Goal: Task Accomplishment & Management: Manage account settings

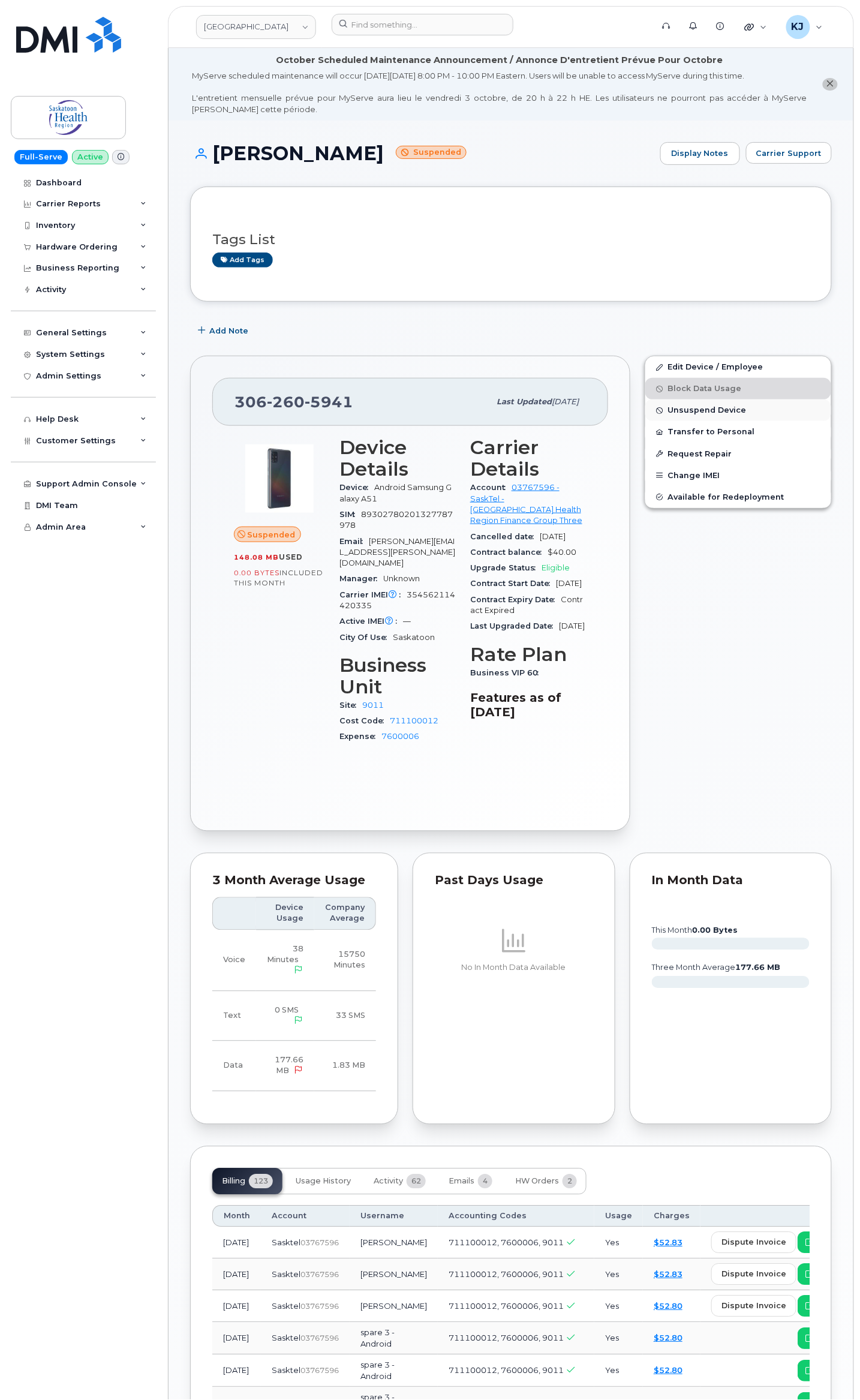
click at [719, 411] on span "Unsuspend Device" at bounding box center [708, 410] width 78 height 9
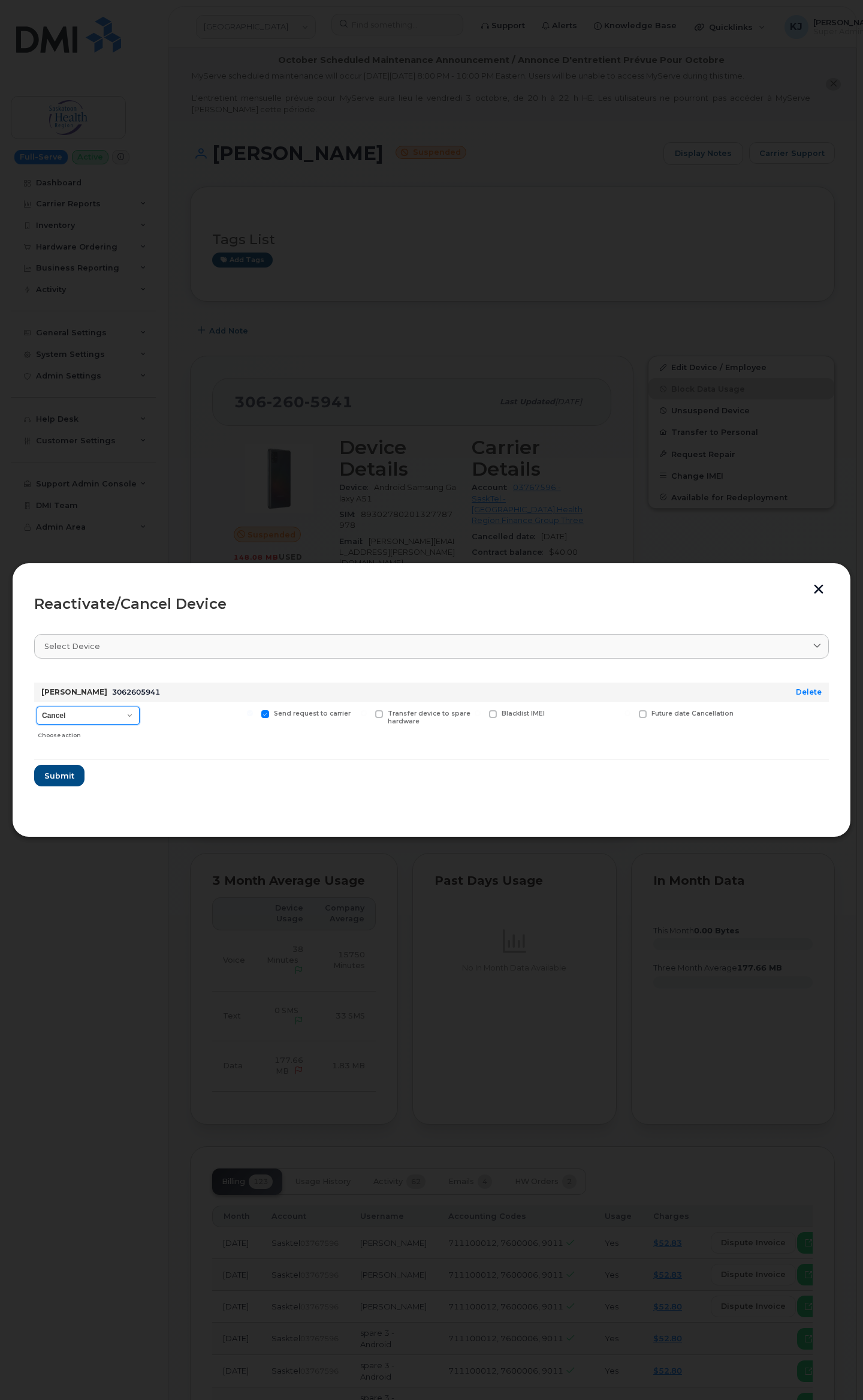
click at [120, 720] on select "Cancel Reactivate" at bounding box center [88, 715] width 103 height 18
select select "[object Object]"
click at [37, 707] on select "Cancel Reactivate" at bounding box center [88, 715] width 103 height 18
click at [65, 779] on span "Submit" at bounding box center [58, 775] width 30 height 11
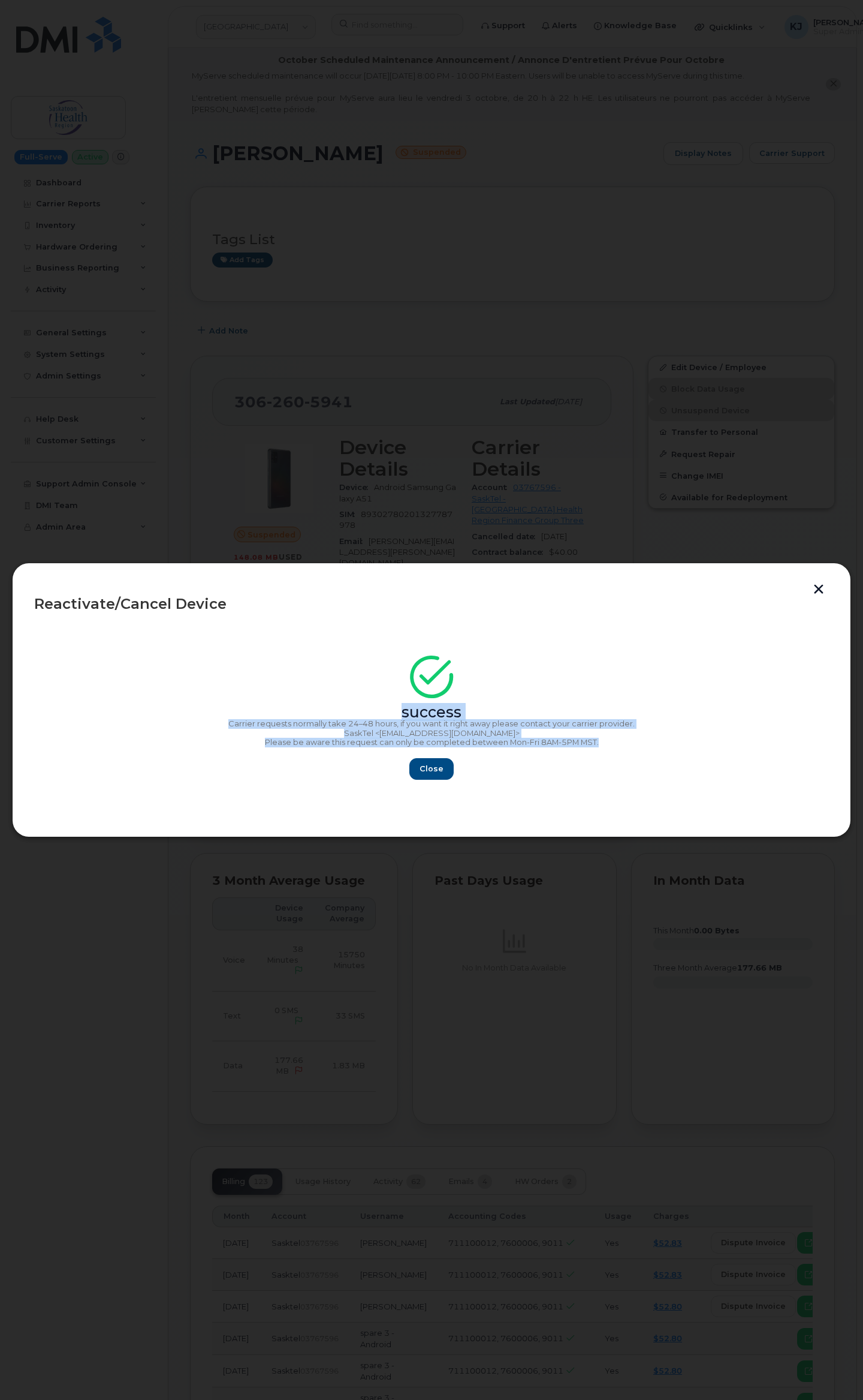
drag, startPoint x: 398, startPoint y: 713, endPoint x: 641, endPoint y: 745, distance: 245.1
click at [641, 745] on div "success Carrier requests normally take 24–48 hours, if you want it right away p…" at bounding box center [431, 721] width 795 height 117
copy div "success Carrier requests normally take 24–48 hours, if you want it right away p…"
click at [817, 588] on button "button" at bounding box center [819, 591] width 18 height 12
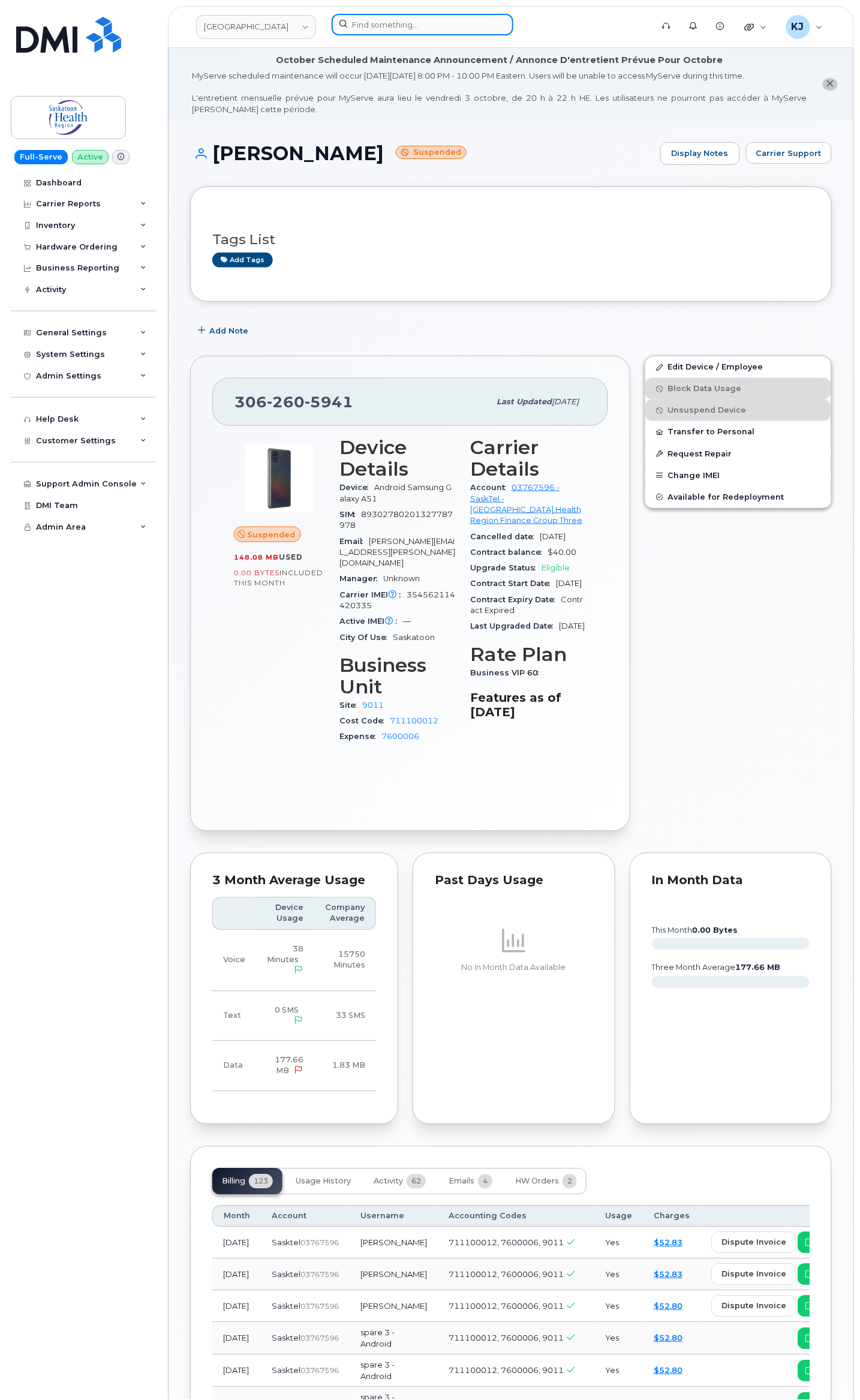
click at [392, 31] on input at bounding box center [423, 24] width 182 height 22
paste input "306-514-8906"
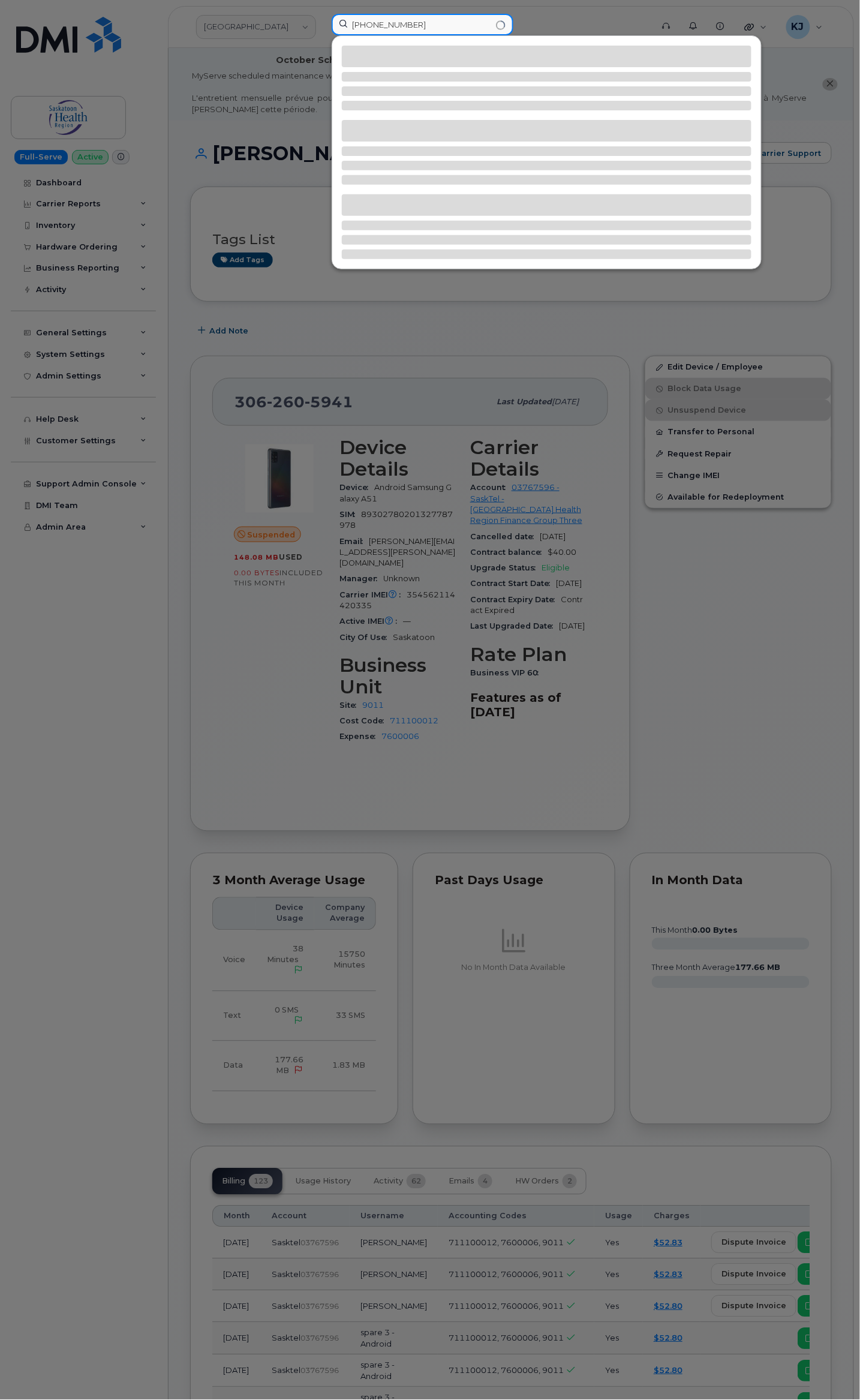
type input "306-514-8906"
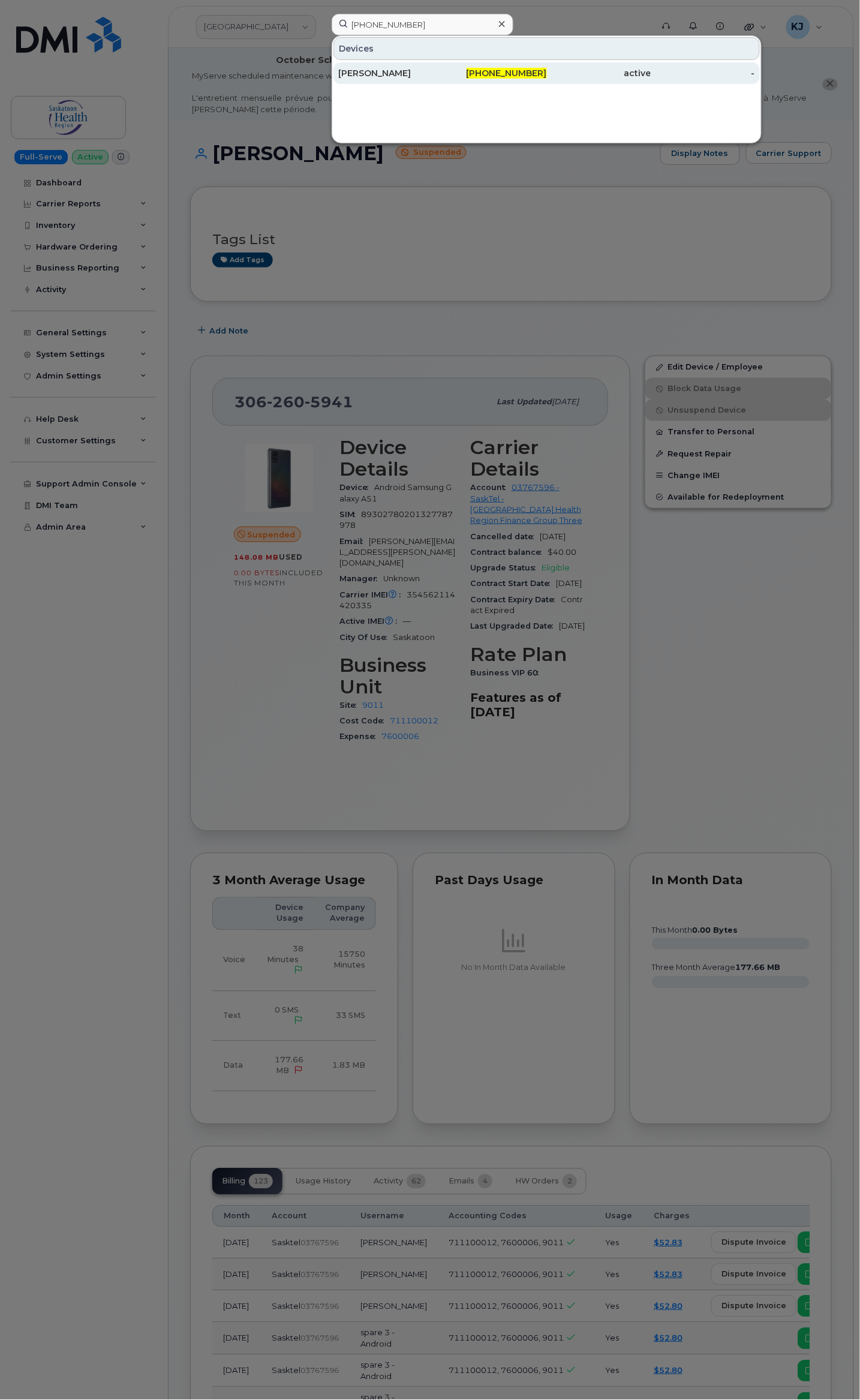
click at [496, 67] on div "306-514-8906" at bounding box center [495, 73] width 105 height 22
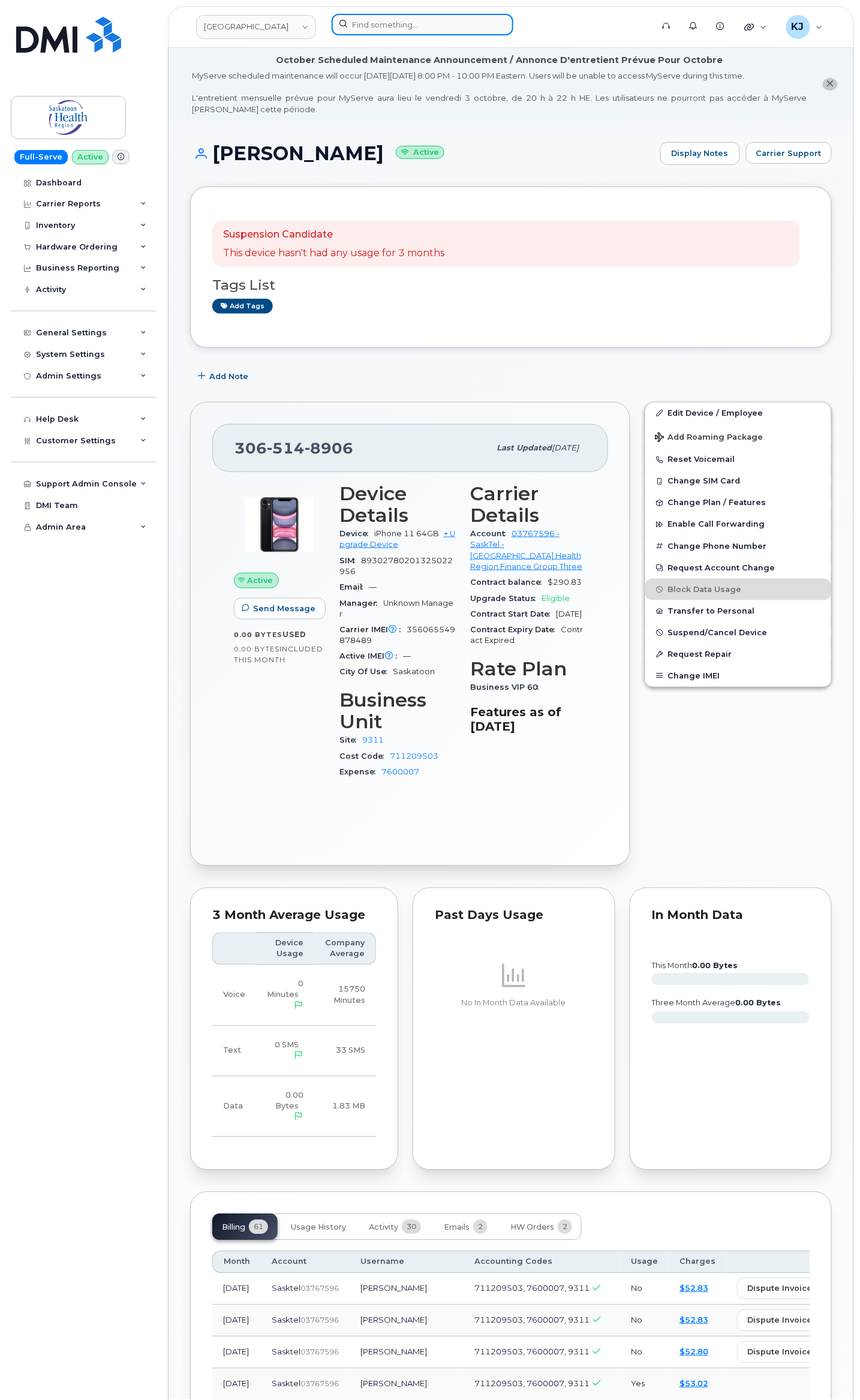
click at [397, 22] on input at bounding box center [423, 24] width 182 height 22
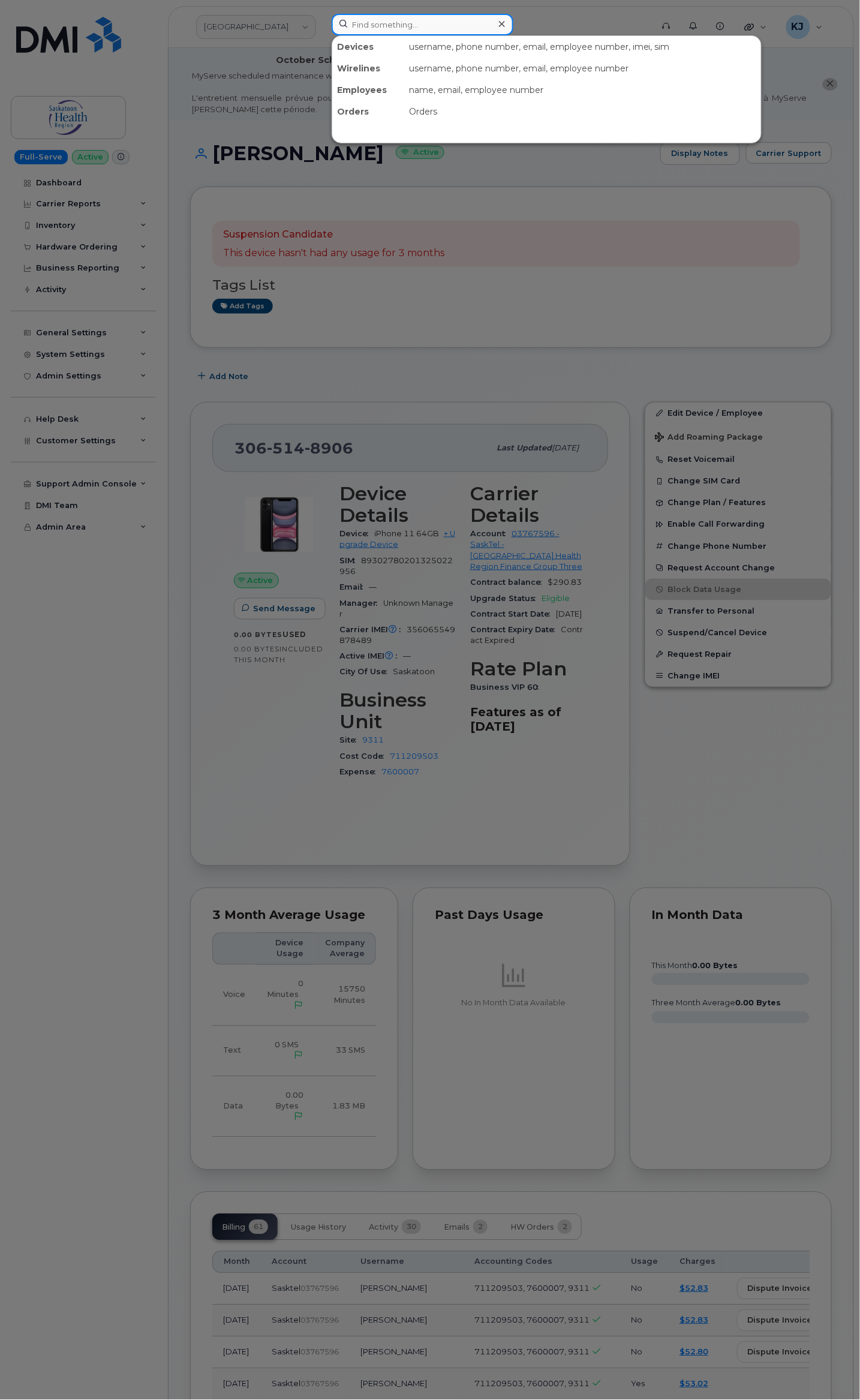
paste input "306-321-4547"
type input "306-321-4547"
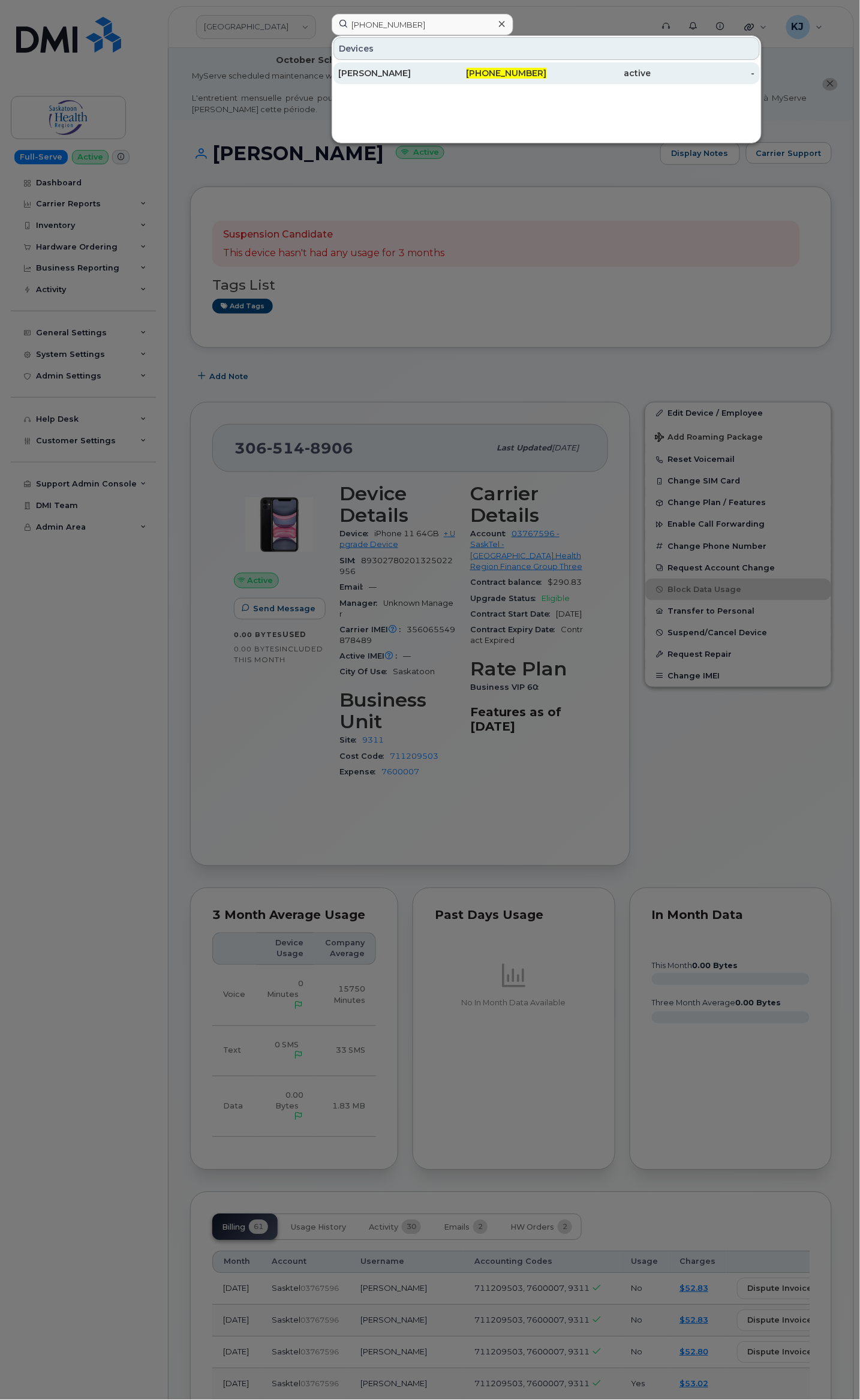
click at [443, 78] on div "306-321-4547" at bounding box center [495, 73] width 105 height 12
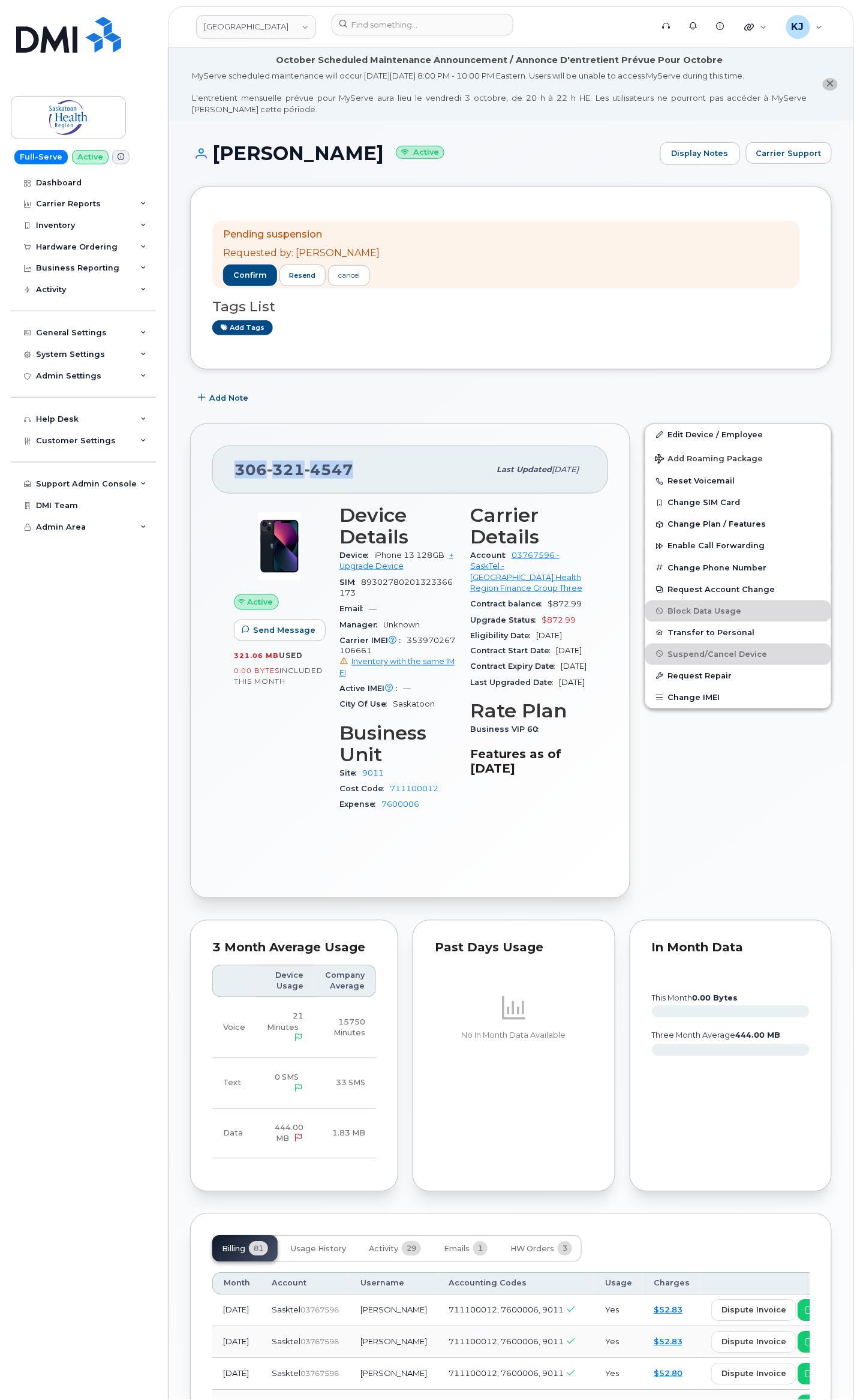
drag, startPoint x: 358, startPoint y: 470, endPoint x: 227, endPoint y: 475, distance: 131.1
click at [227, 475] on div "306 321 4547 Last updated Jun 04, 2024" at bounding box center [410, 470] width 396 height 48
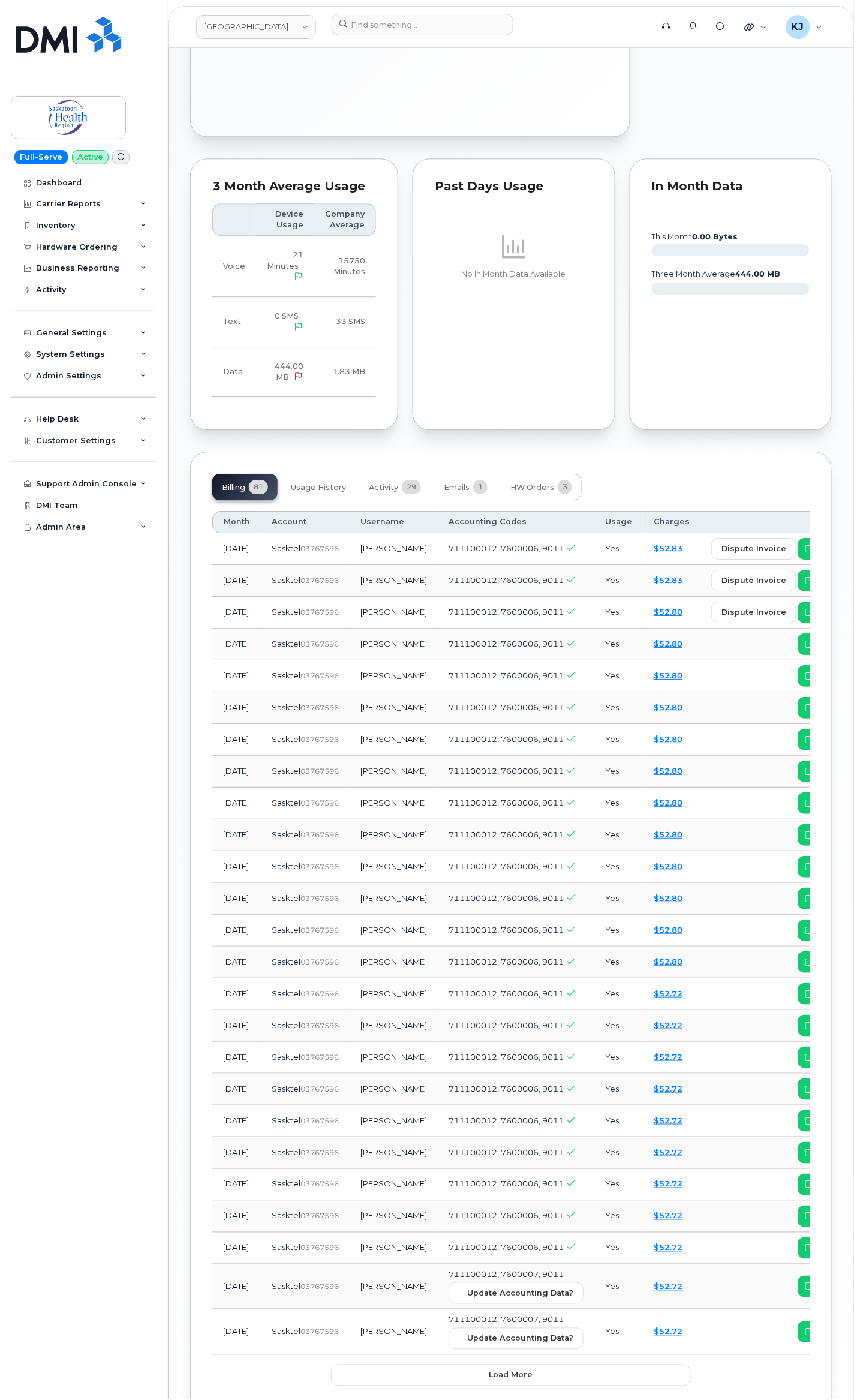
scroll to position [869, 0]
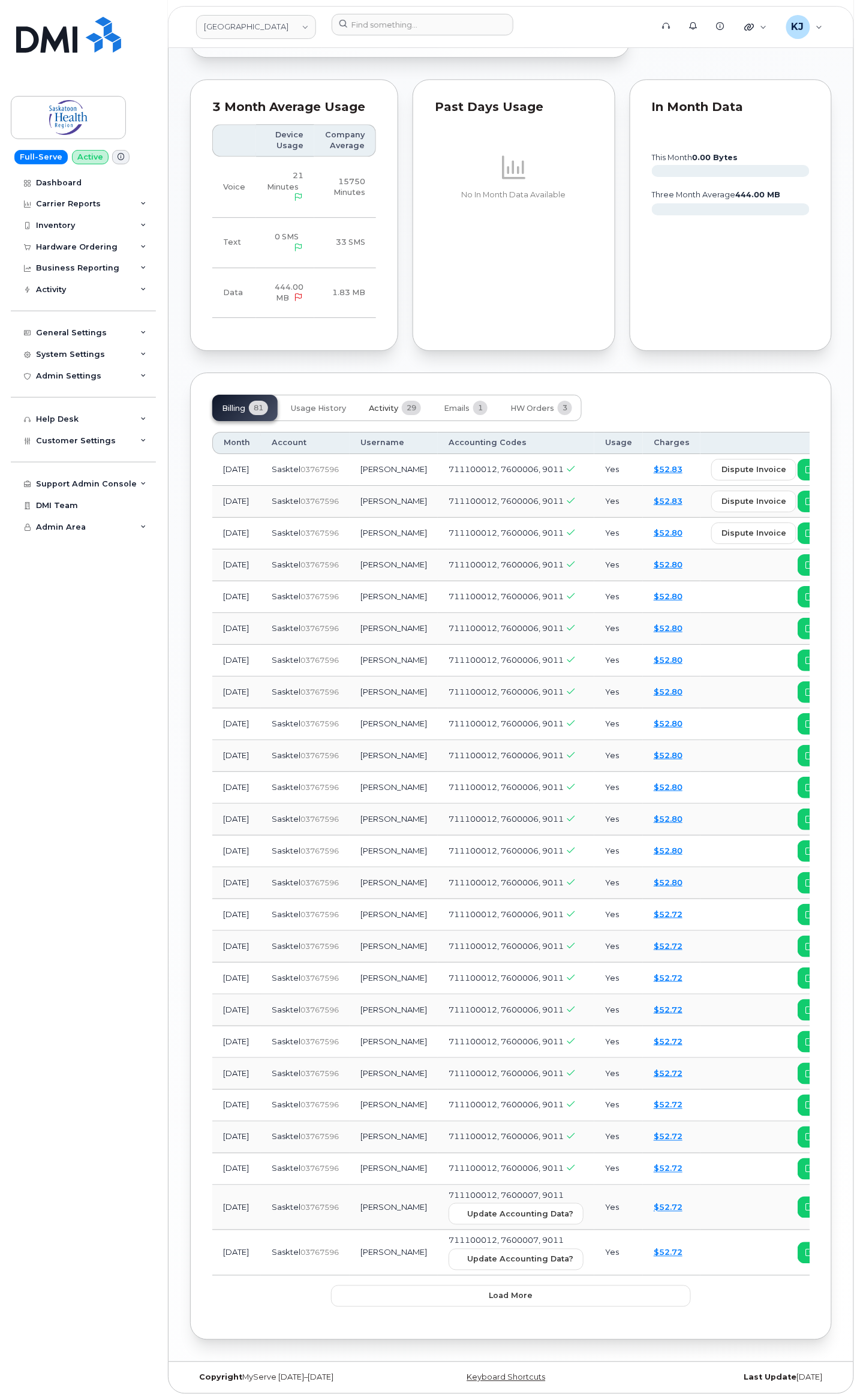
click at [413, 401] on span "29" at bounding box center [411, 408] width 19 height 15
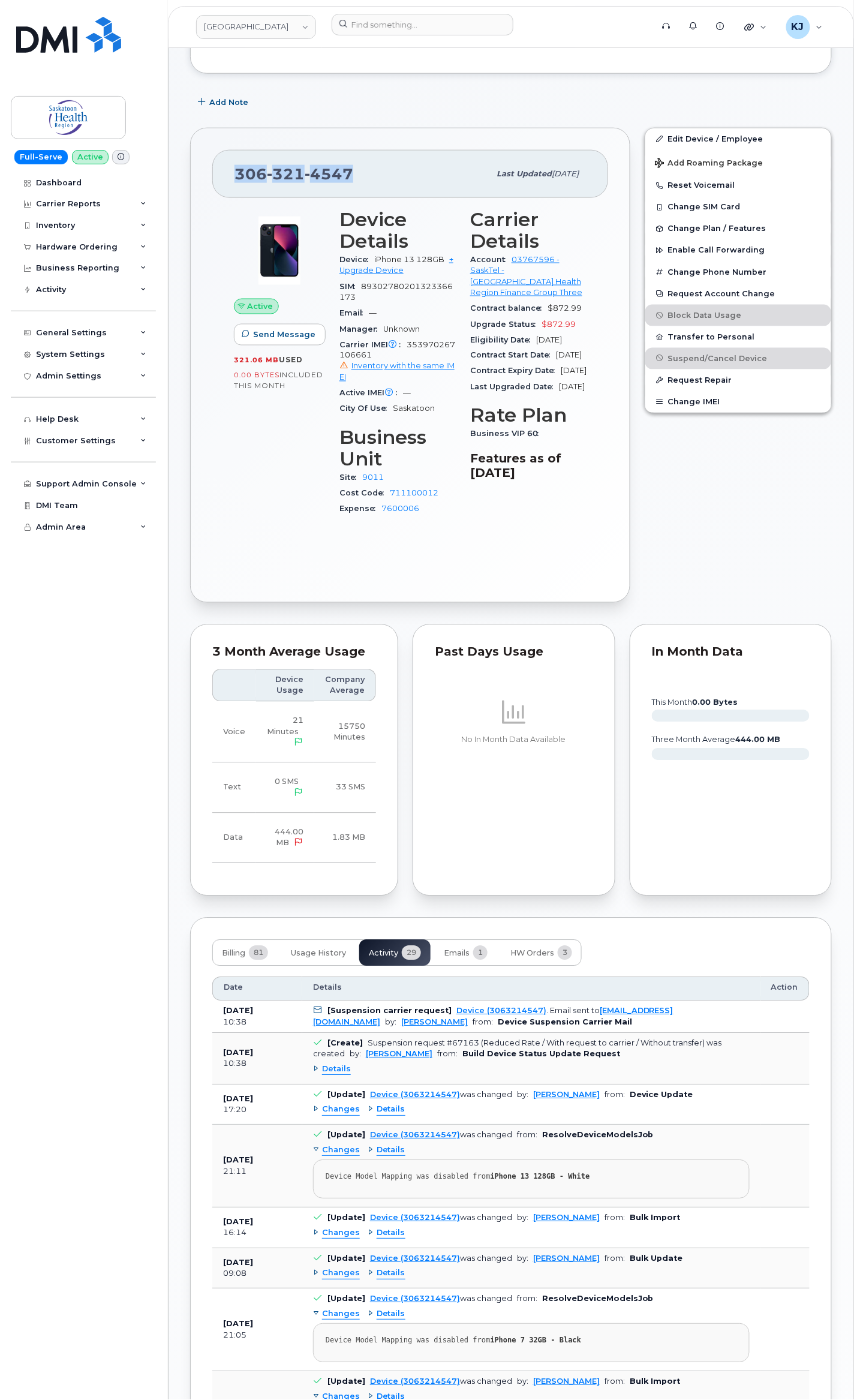
scroll to position [0, 0]
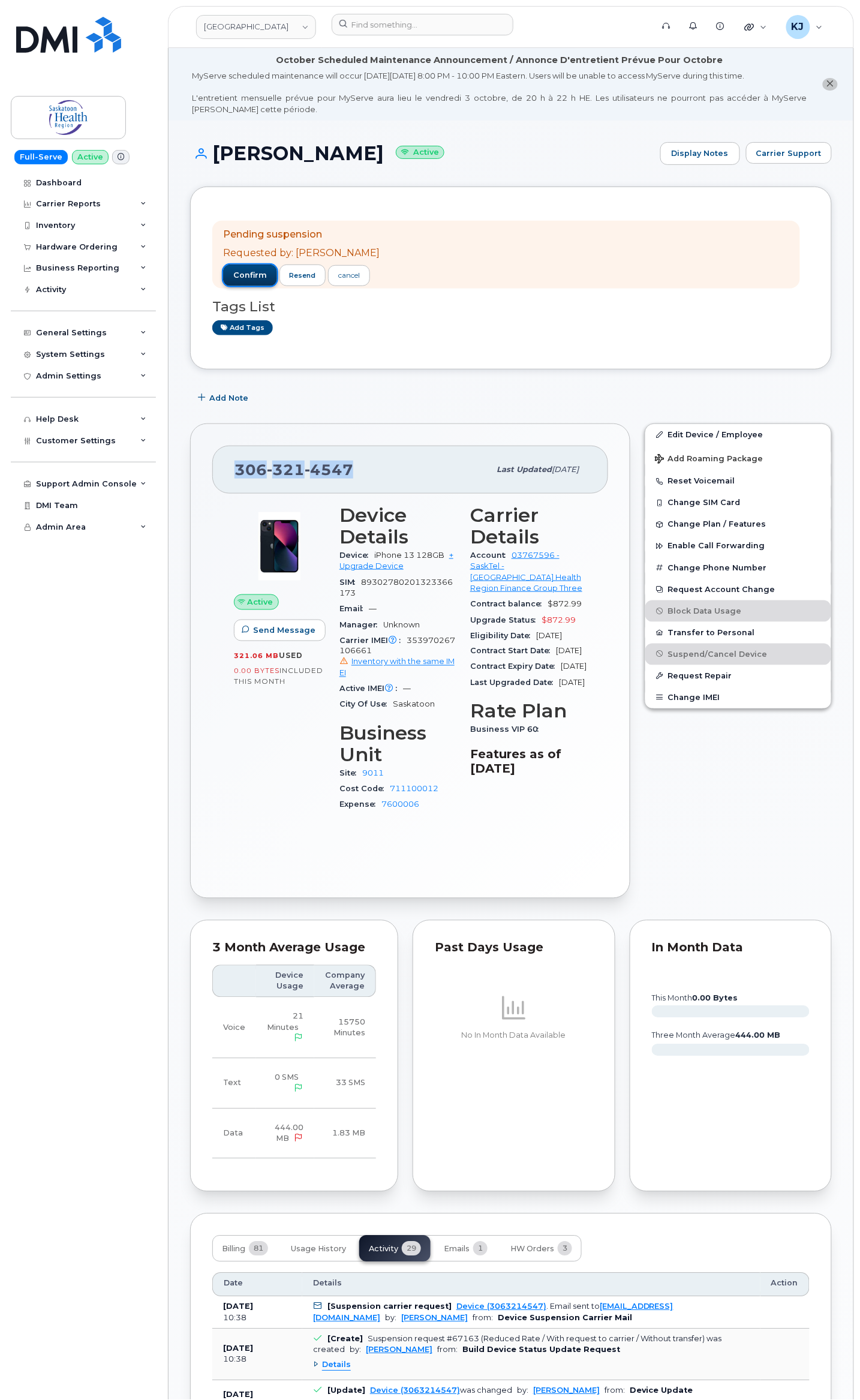
click at [254, 276] on span "confirm" at bounding box center [250, 275] width 34 height 10
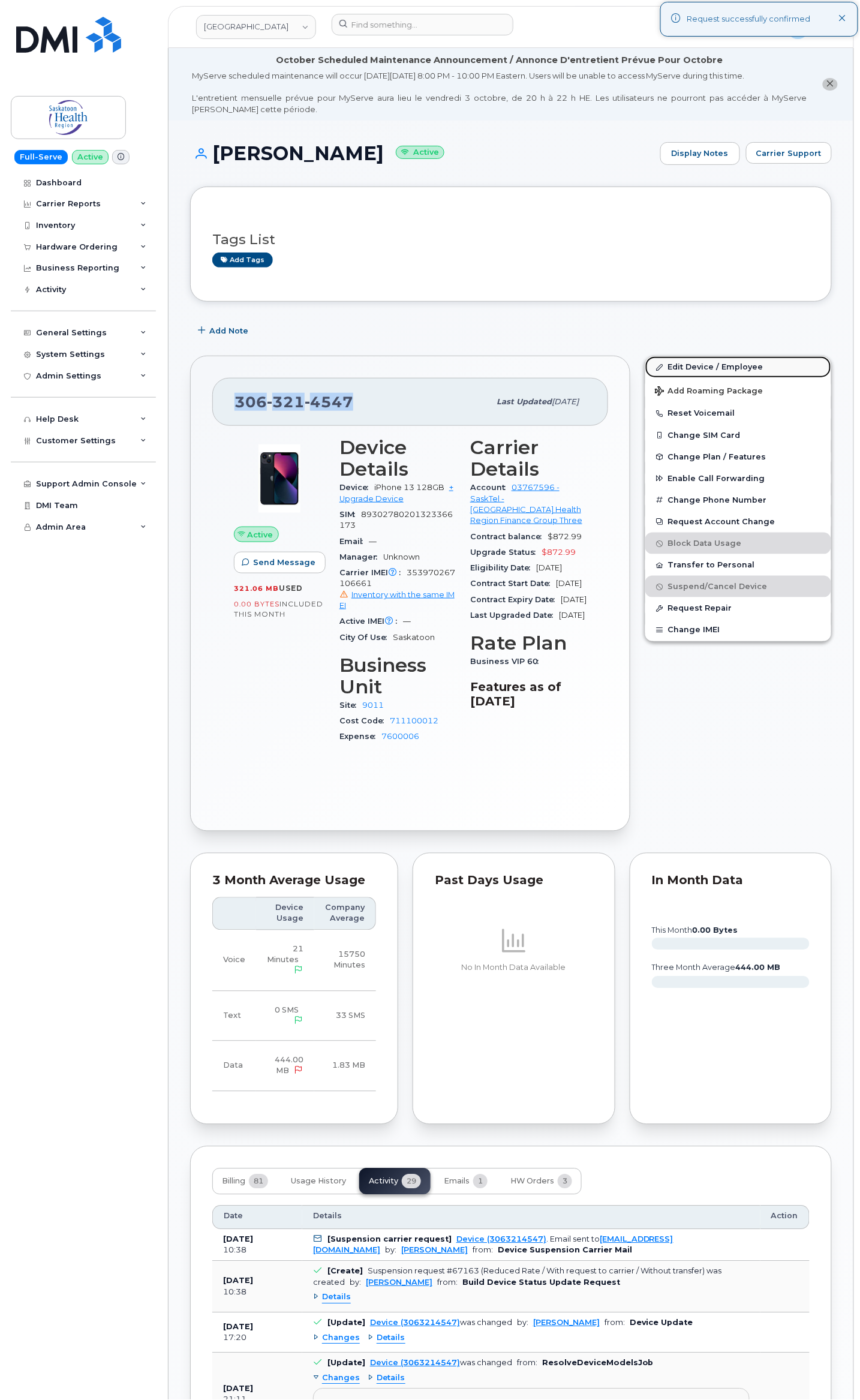
click at [689, 365] on link "Edit Device / Employee" at bounding box center [738, 367] width 186 height 22
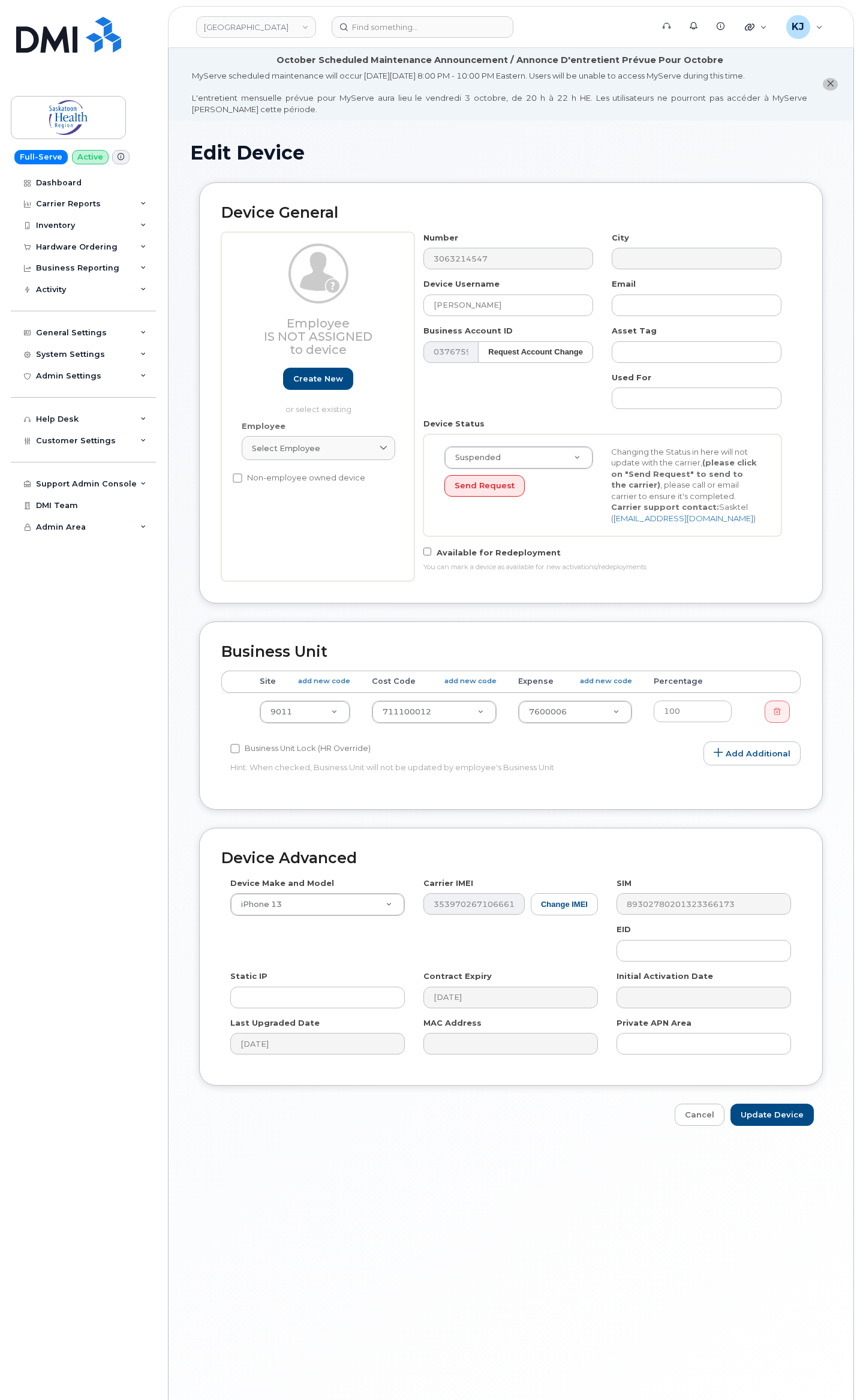
select select "20985"
drag, startPoint x: 525, startPoint y: 302, endPoint x: 236, endPoint y: 300, distance: 289.0
click at [236, 300] on div "Employee Is not assigned to device Create new or select existing Employee Selec…" at bounding box center [511, 406] width 579 height 349
type input "Spare"
click at [774, 1116] on input "Update Device" at bounding box center [773, 1114] width 84 height 22
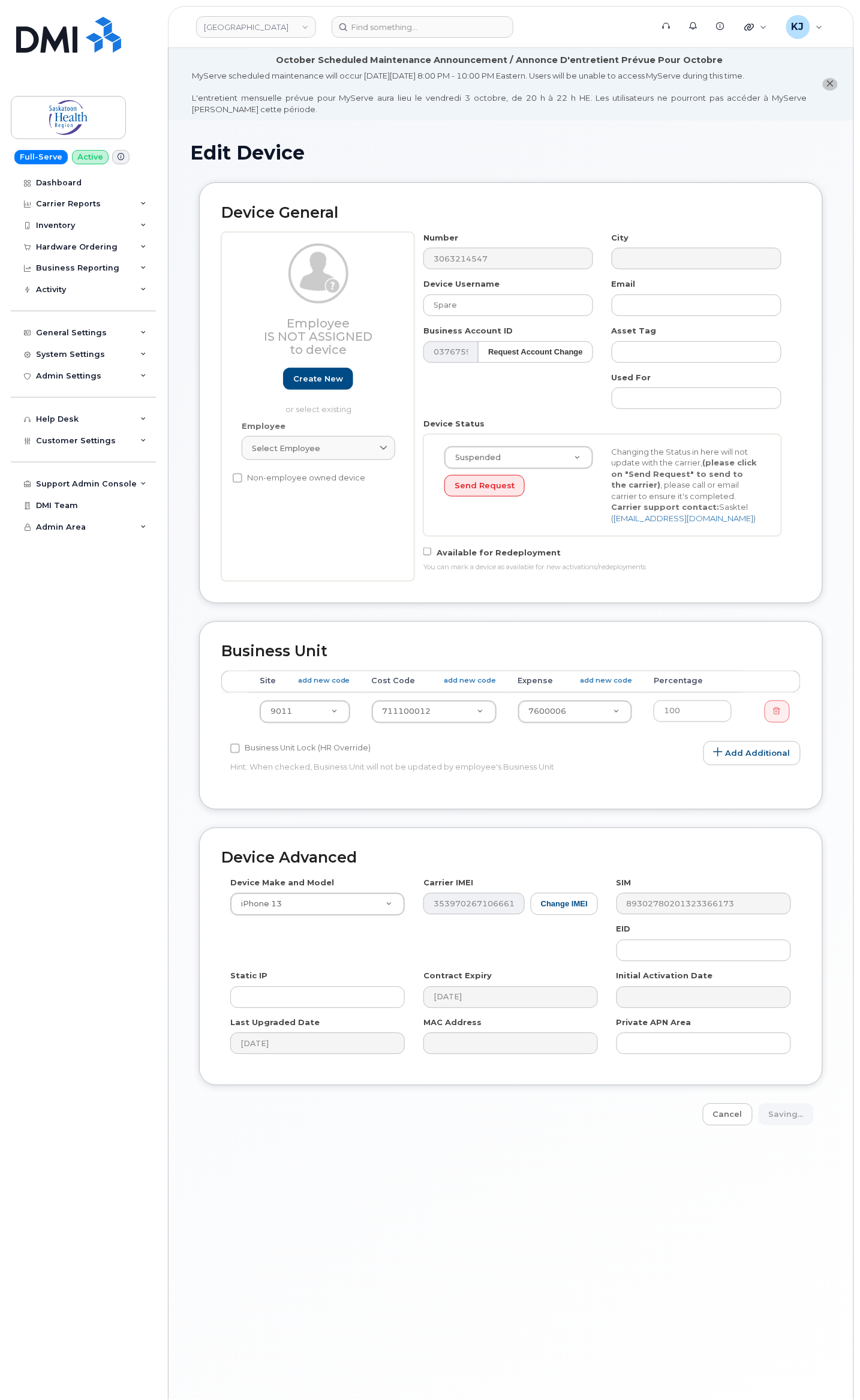
type input "Saving..."
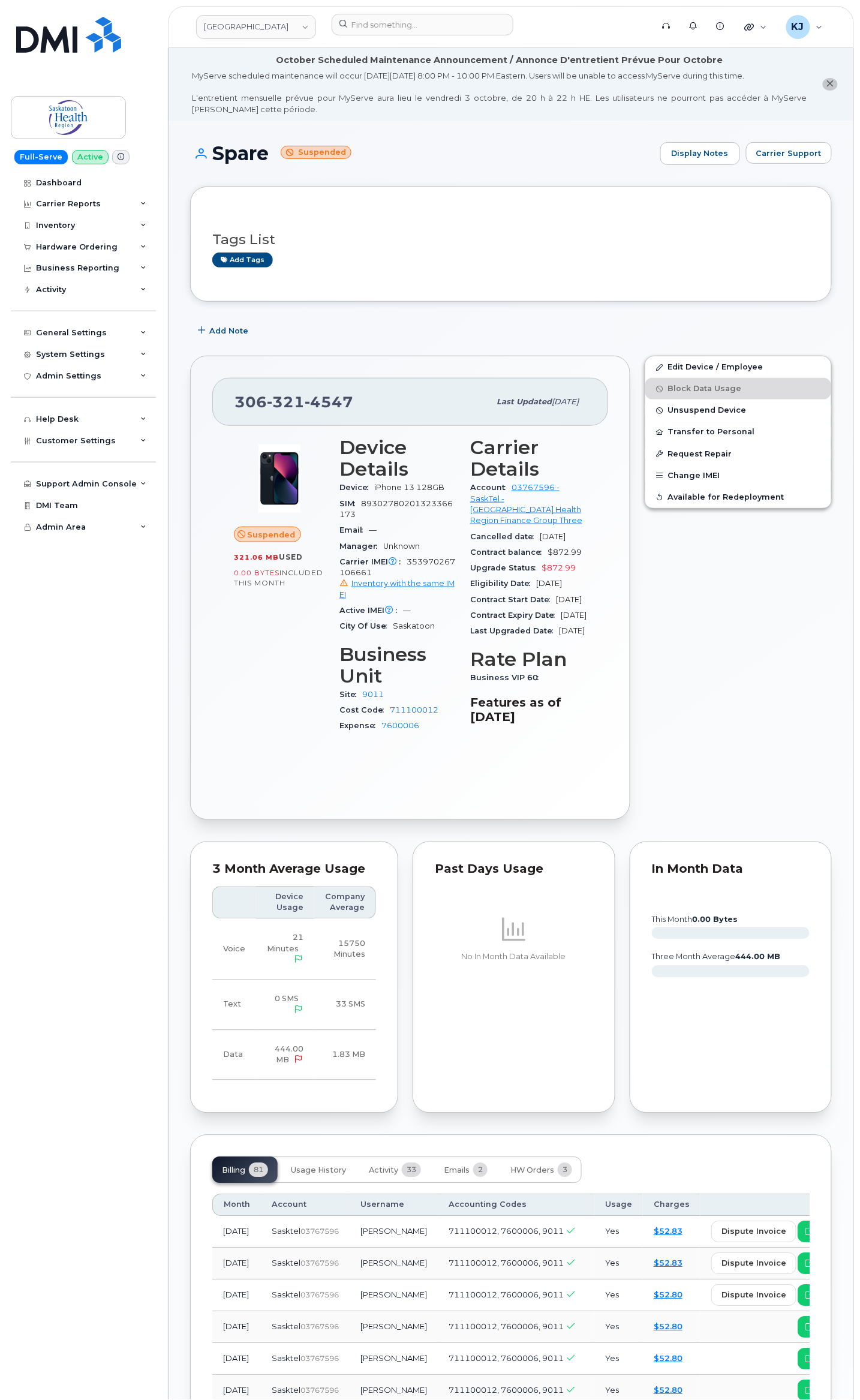
drag, startPoint x: 214, startPoint y: 151, endPoint x: 594, endPoint y: 757, distance: 715.3
click at [594, 757] on div "Spare Suspended Display Notes Carrier Support Tags List Add tags Add Note [PHON…" at bounding box center [511, 1121] width 685 height 2003
copy div "Spare Suspended Display Notes Carrier Support Tags List Add tags Add Note [PHON…"
